Goal: Information Seeking & Learning: Learn about a topic

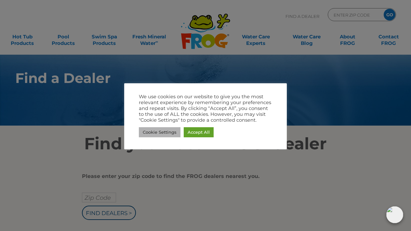
click at [165, 128] on link "Cookie Settings" at bounding box center [160, 132] width 42 height 10
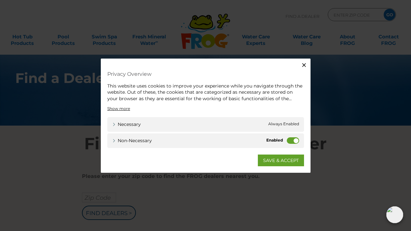
click at [294, 138] on label "Non-necessary" at bounding box center [293, 140] width 12 height 6
click at [0, 0] on input "Non-necessary" at bounding box center [0, 0] width 0 height 0
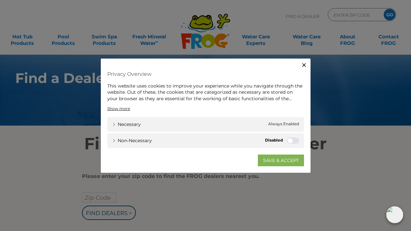
click at [276, 160] on link "SAVE & ACCEPT" at bounding box center [281, 160] width 46 height 12
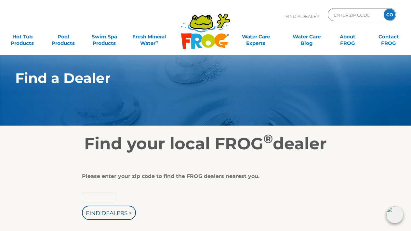
click at [111, 196] on input "text" at bounding box center [99, 197] width 34 height 10
type input "35"
type input "35824"
click at [103, 212] on input "Find Dealers >" at bounding box center [109, 212] width 54 height 14
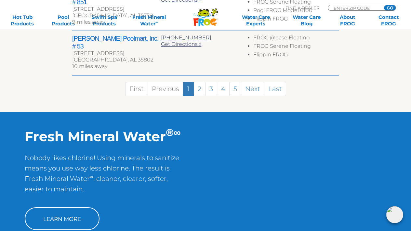
scroll to position [490, 0]
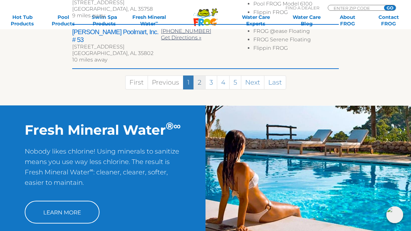
click at [197, 75] on link "2" at bounding box center [199, 82] width 12 height 14
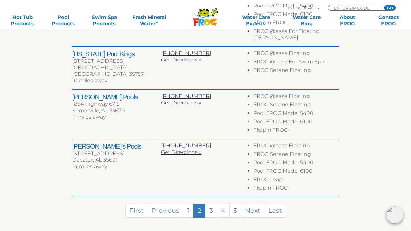
scroll to position [413, 0]
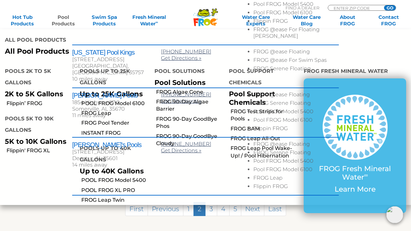
click at [63, 21] on link "Pool Products" at bounding box center [63, 20] width 32 height 13
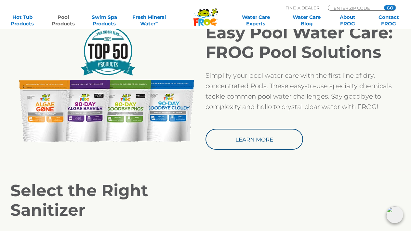
scroll to position [565, 0]
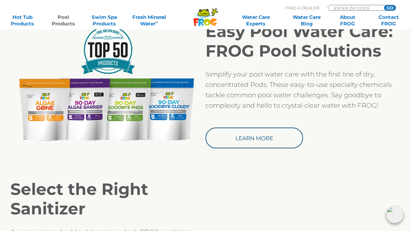
click at [128, 147] on div "Easy Pool Water Care: FROG Pool Solutions Simplify your pool water care with th…" at bounding box center [205, 85] width 390 height 126
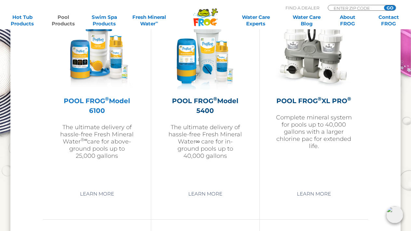
scroll to position [980, 0]
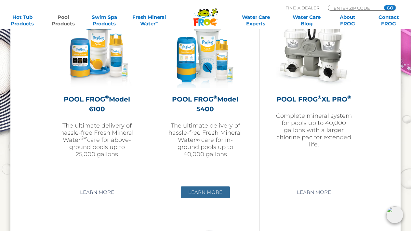
click at [202, 194] on link "Learn More" at bounding box center [205, 192] width 49 height 12
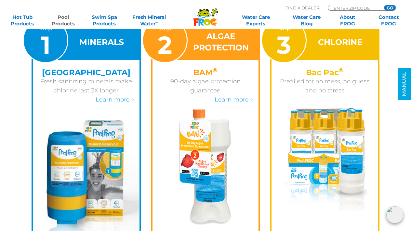
scroll to position [925, 0]
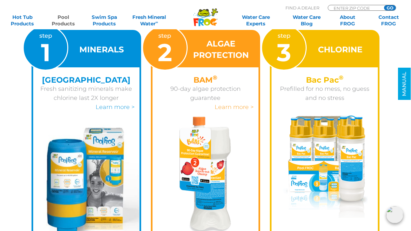
click at [235, 109] on link "Learn more >" at bounding box center [233, 106] width 39 height 7
